Goal: Information Seeking & Learning: Learn about a topic

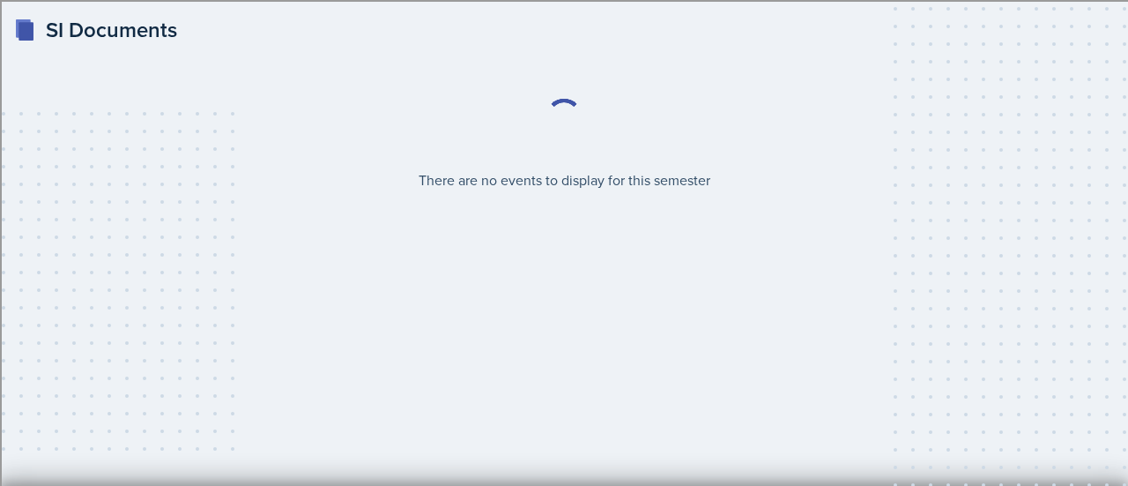
select select "2bed604d-1099-4043-b1bc-2365e8740244"
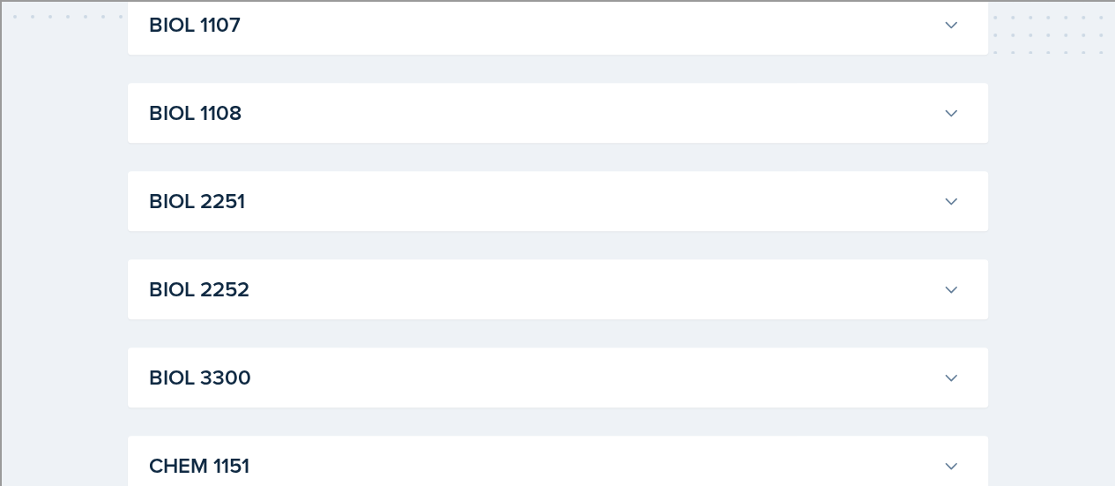
scroll to position [441, 0]
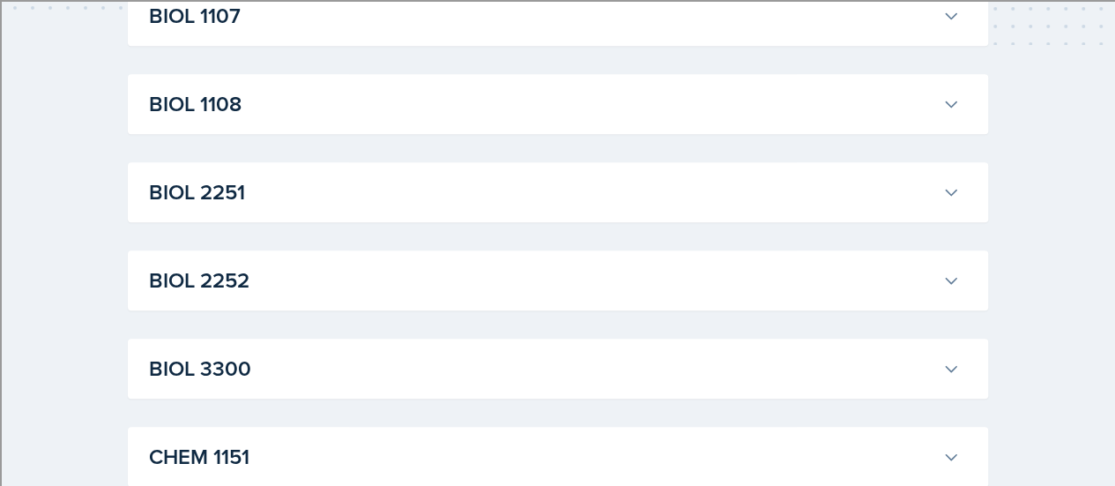
click at [390, 184] on h3 "BIOL 2251" at bounding box center [542, 192] width 786 height 32
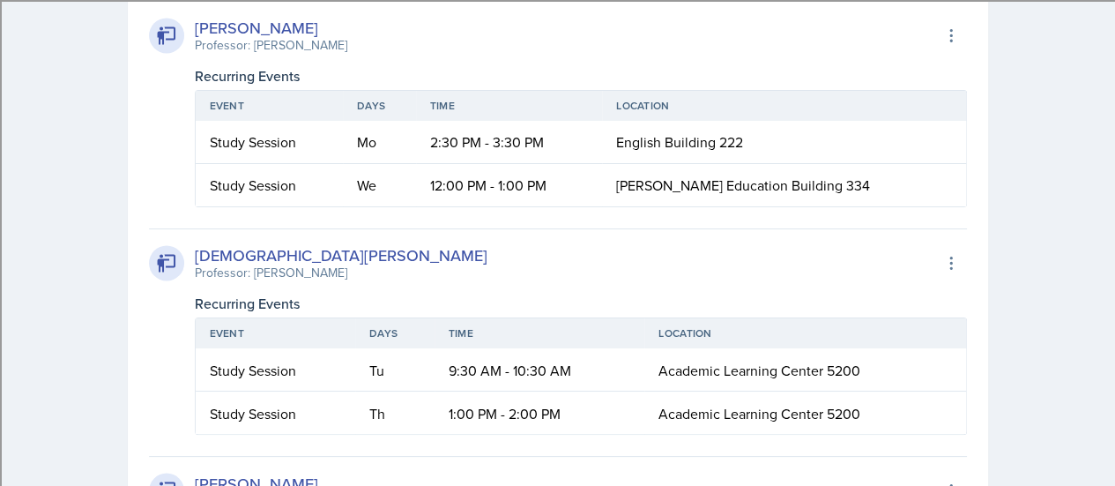
scroll to position [1410, 0]
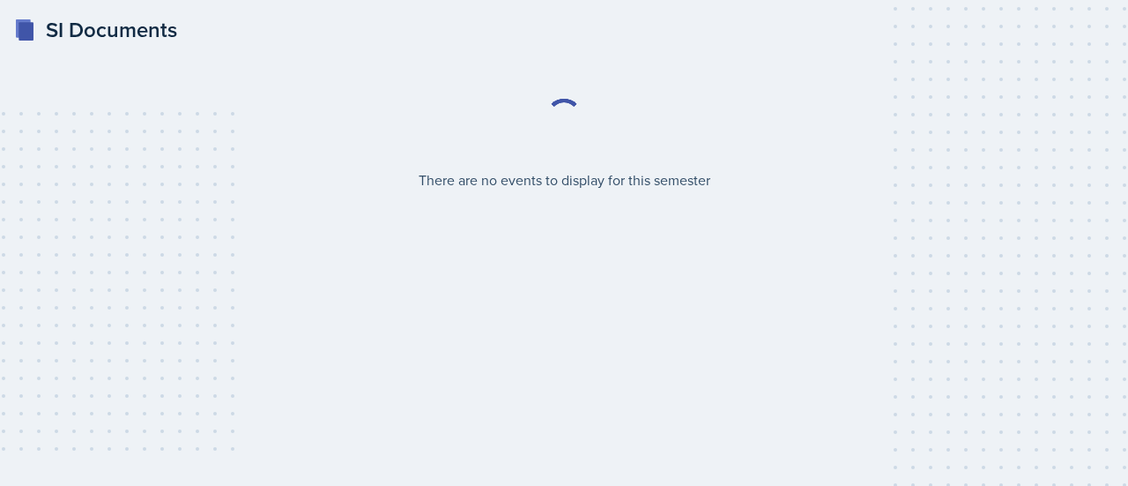
select select "2bed604d-1099-4043-b1bc-2365e8740244"
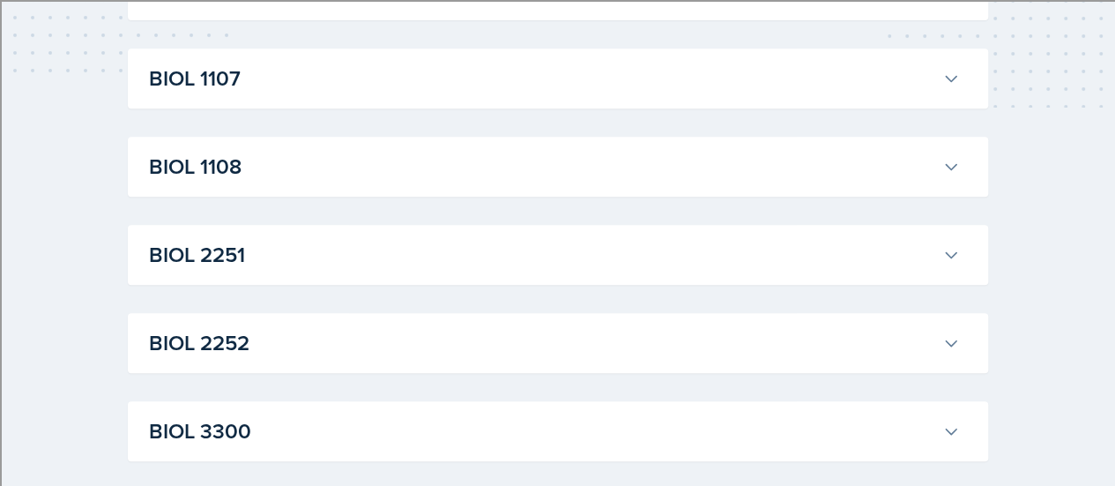
scroll to position [441, 0]
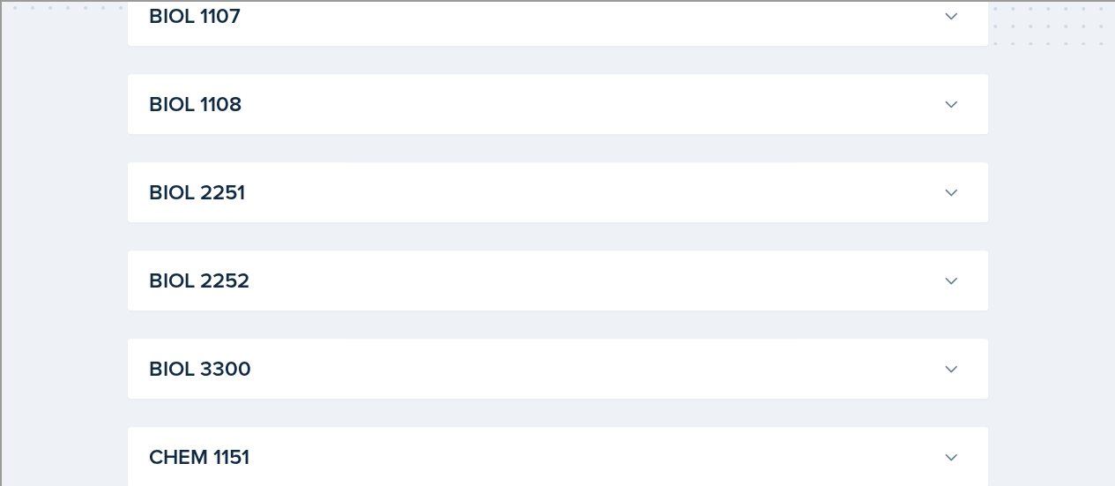
click at [629, 193] on h3 "BIOL 2251" at bounding box center [542, 192] width 786 height 32
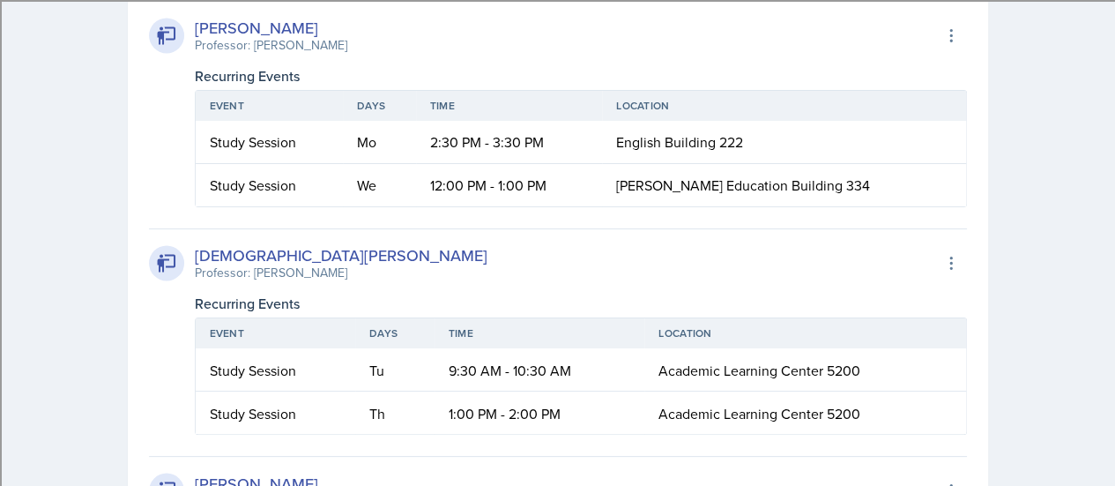
scroll to position [1410, 0]
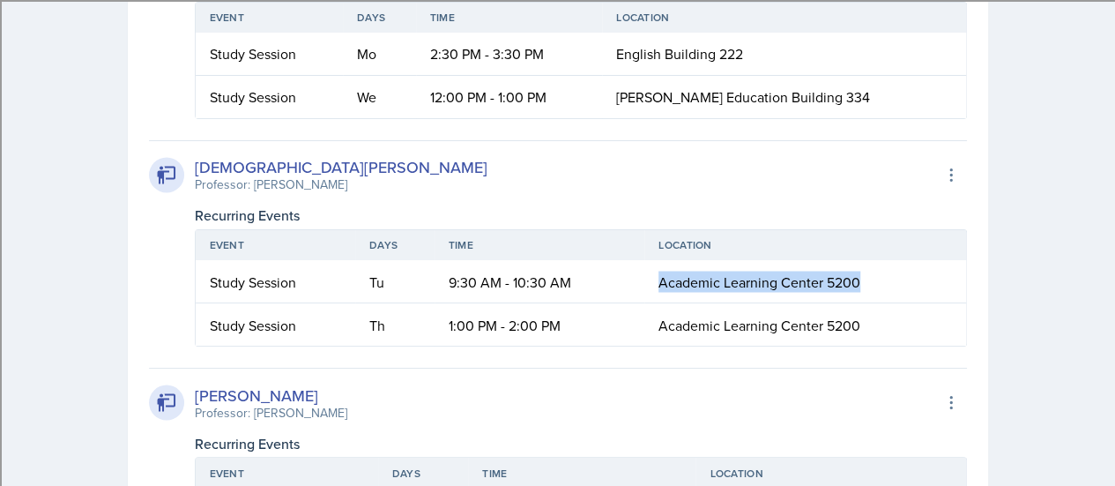
drag, startPoint x: 864, startPoint y: 274, endPoint x: 656, endPoint y: 274, distance: 208.0
click at [656, 274] on td "Academic Learning Center 5200" at bounding box center [804, 281] width 321 height 43
click at [871, 277] on td "Academic Learning Center 5200" at bounding box center [804, 281] width 321 height 43
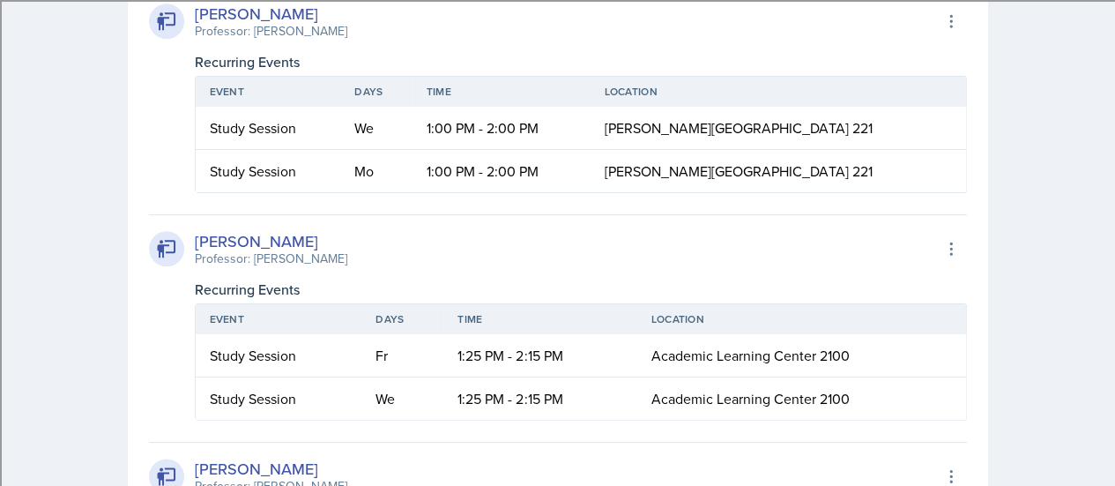
scroll to position [793, 0]
